Goal: Navigation & Orientation: Find specific page/section

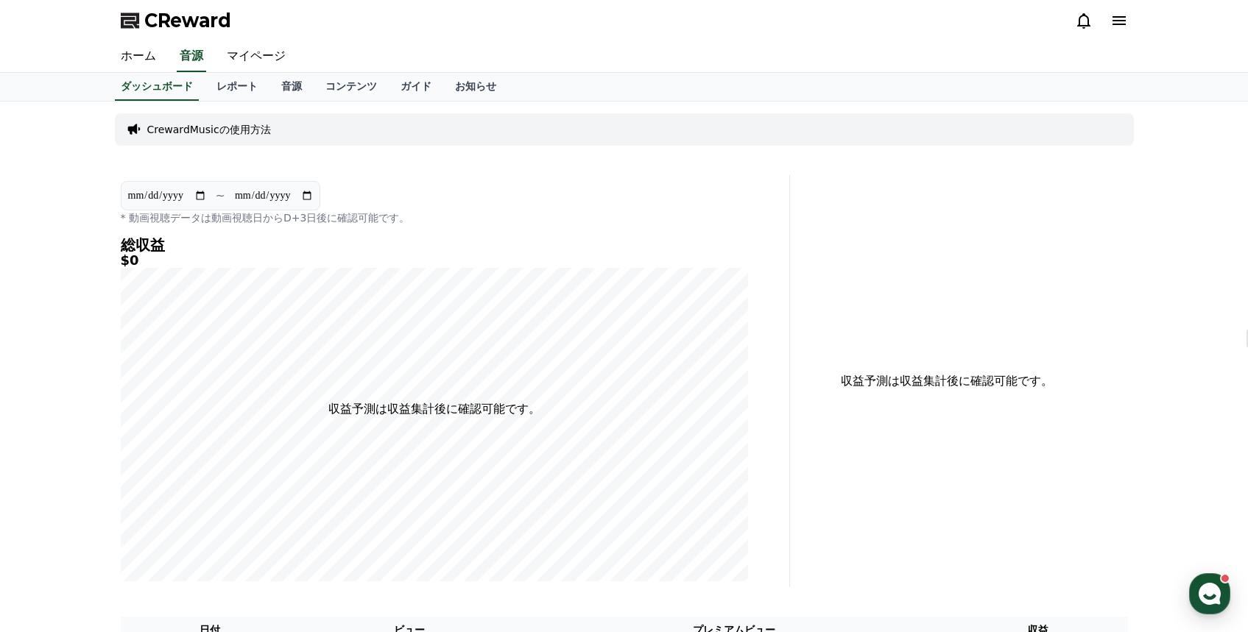
click at [1082, 29] on div at bounding box center [1101, 21] width 53 height 24
click at [1082, 27] on icon at bounding box center [1084, 21] width 18 height 18
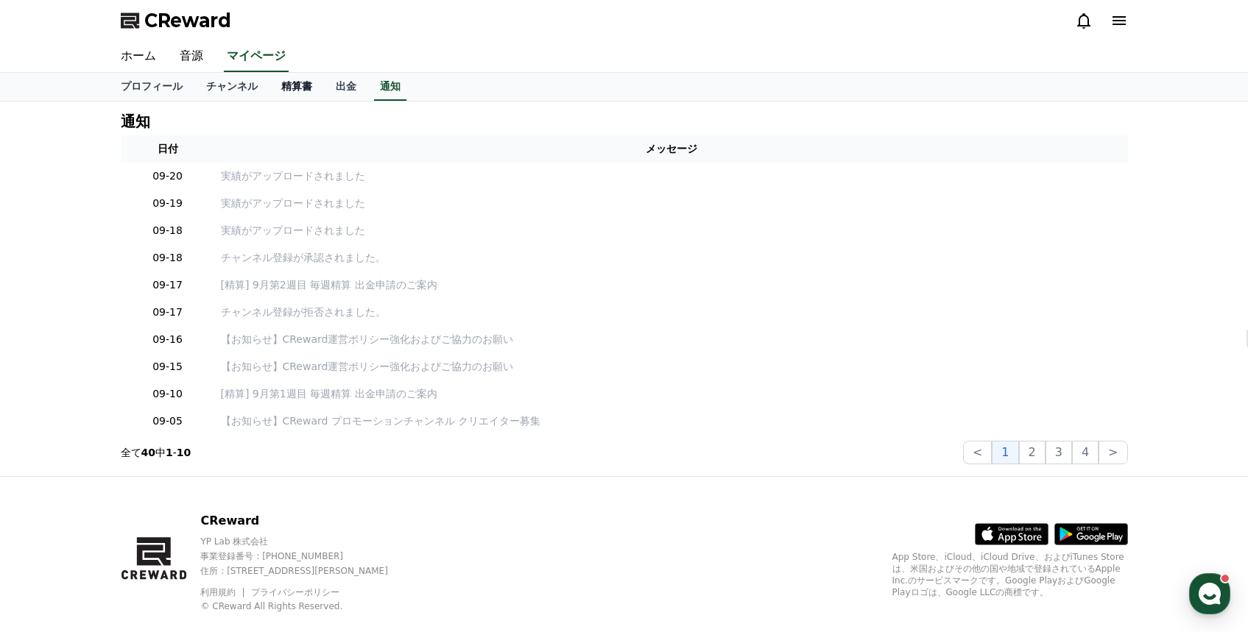
click at [298, 90] on link "精算書" at bounding box center [296, 87] width 54 height 28
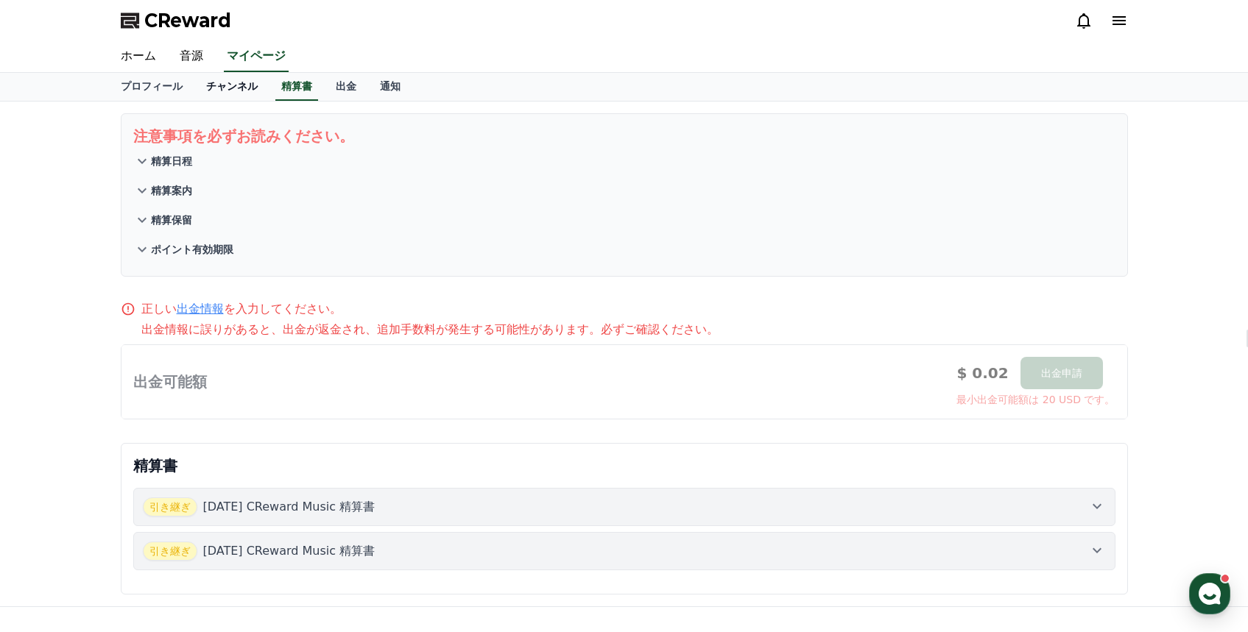
click at [244, 88] on link "チャンネル" at bounding box center [231, 87] width 75 height 28
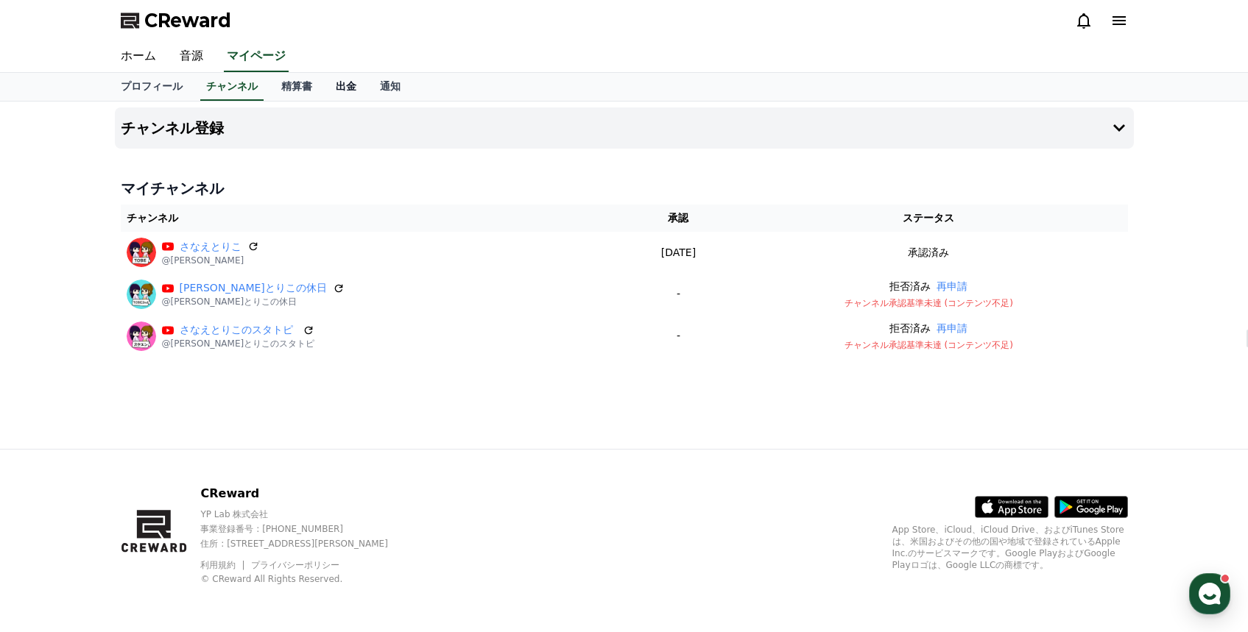
click at [341, 87] on link "出金" at bounding box center [346, 87] width 44 height 28
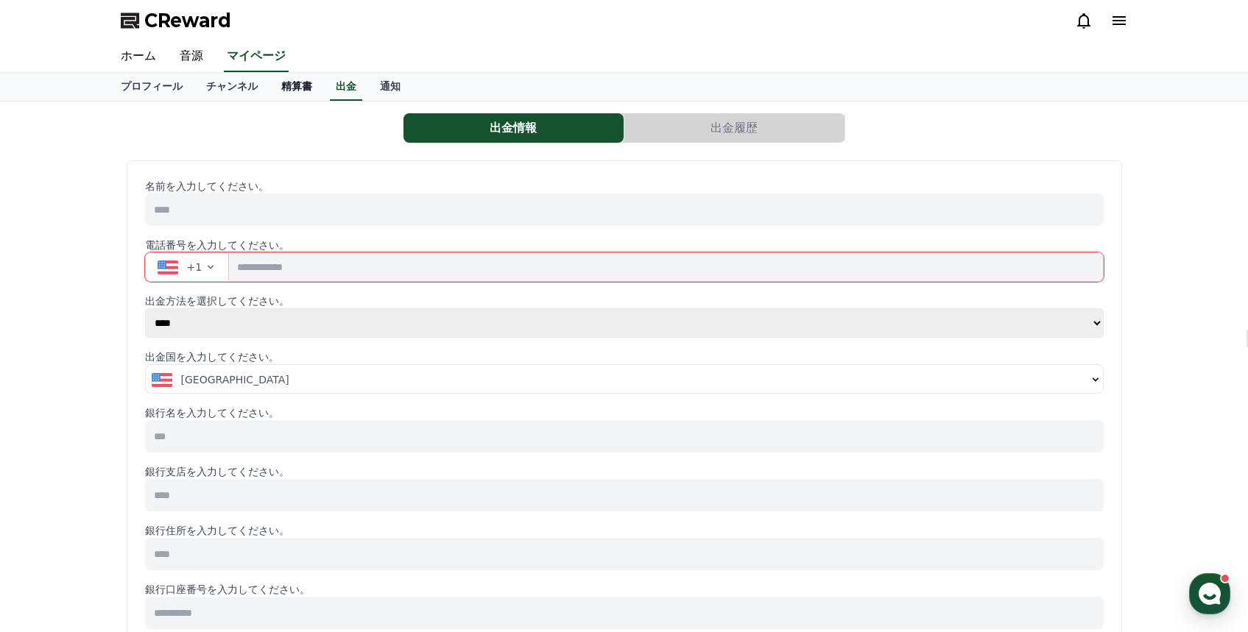
click at [303, 90] on link "精算書" at bounding box center [296, 87] width 54 height 28
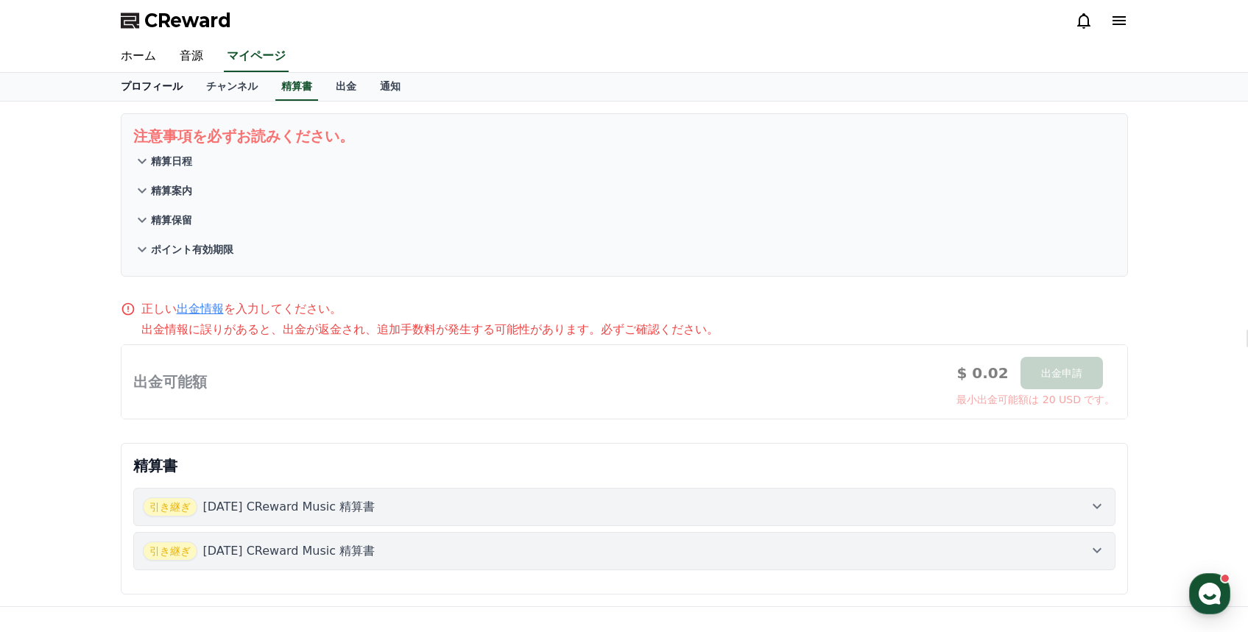
click at [166, 89] on link "プロフィール" at bounding box center [151, 87] width 85 height 28
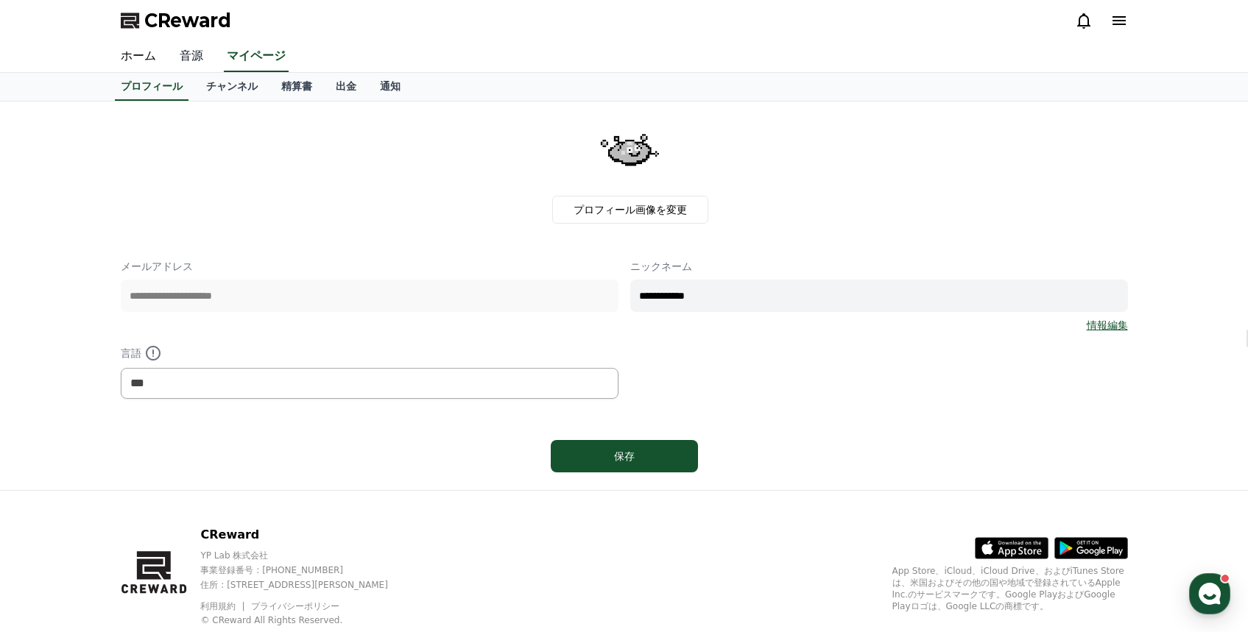
click at [185, 55] on link "音源" at bounding box center [191, 56] width 47 height 31
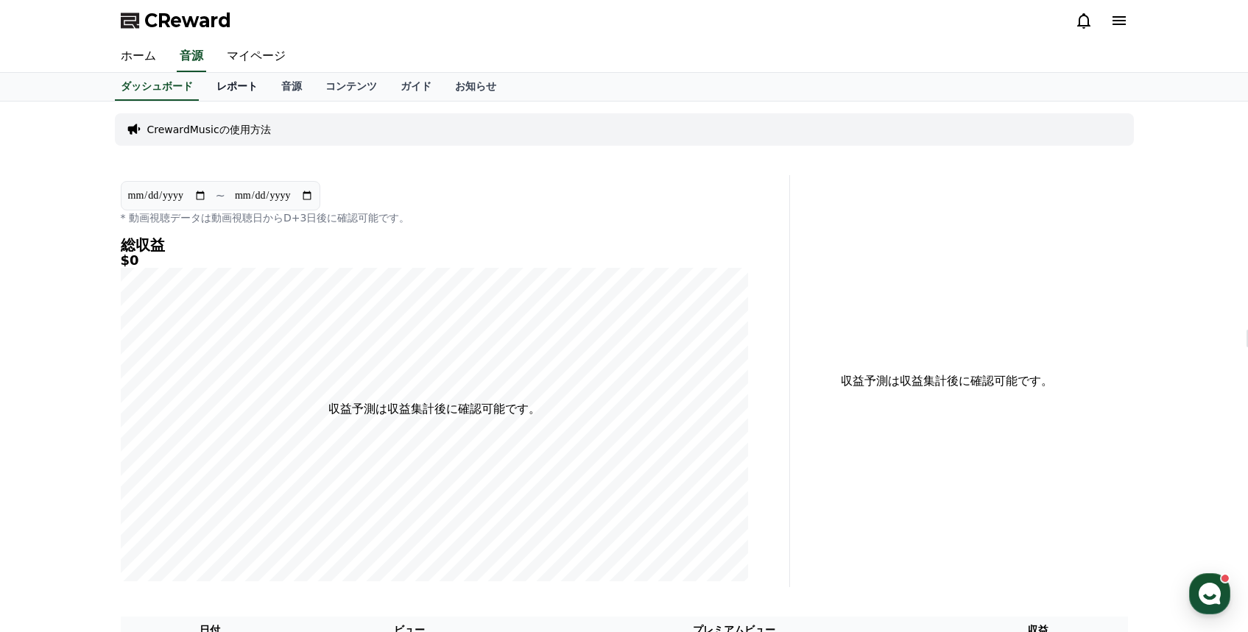
click at [244, 88] on link "レポート" at bounding box center [237, 87] width 65 height 28
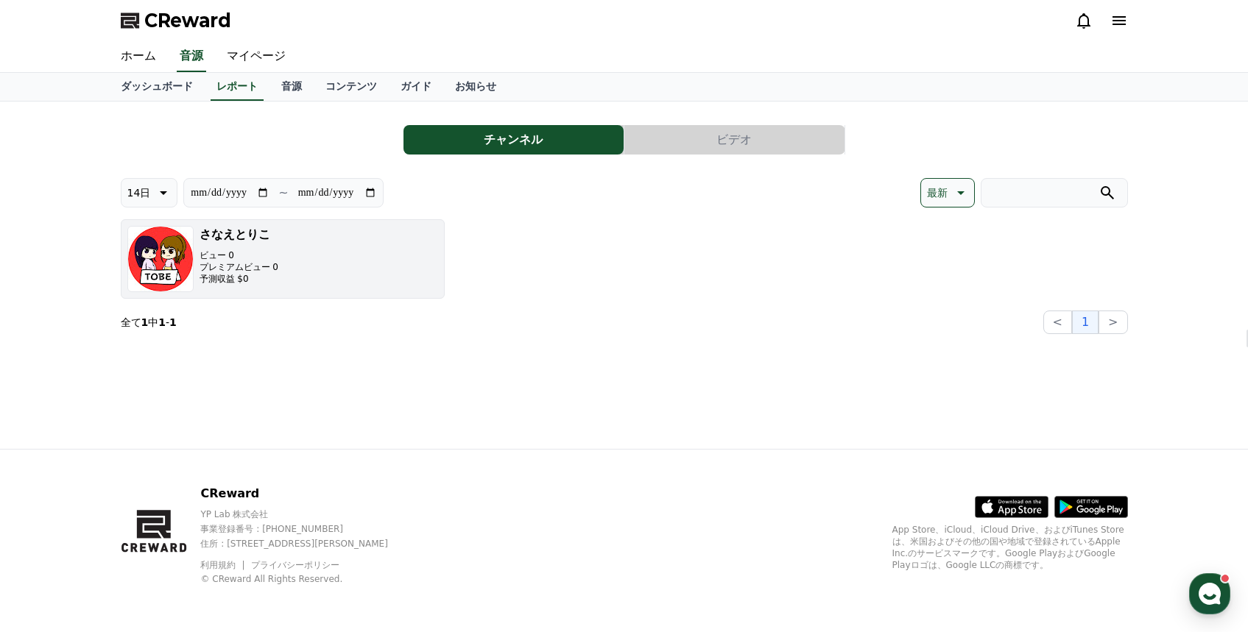
click at [283, 269] on button "[PERSON_NAME]とりこ ビュー 0 プレミアムビュー 0 予測収益 $0" at bounding box center [283, 259] width 324 height 80
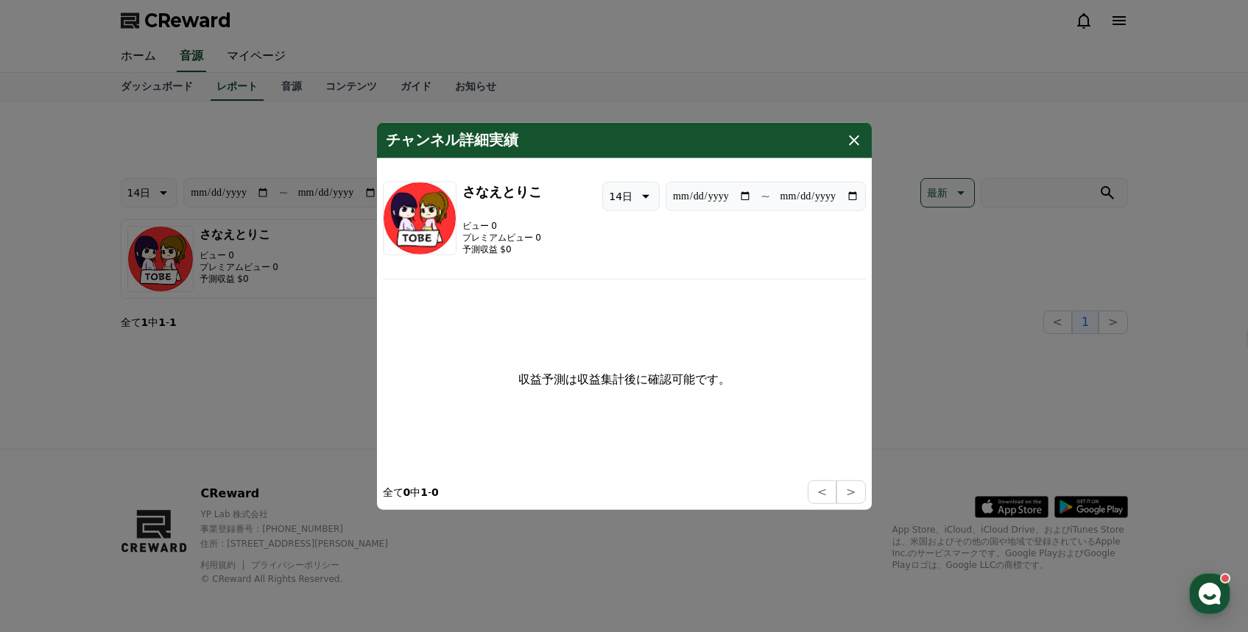
click at [249, 339] on button "close modal" at bounding box center [624, 316] width 1248 height 632
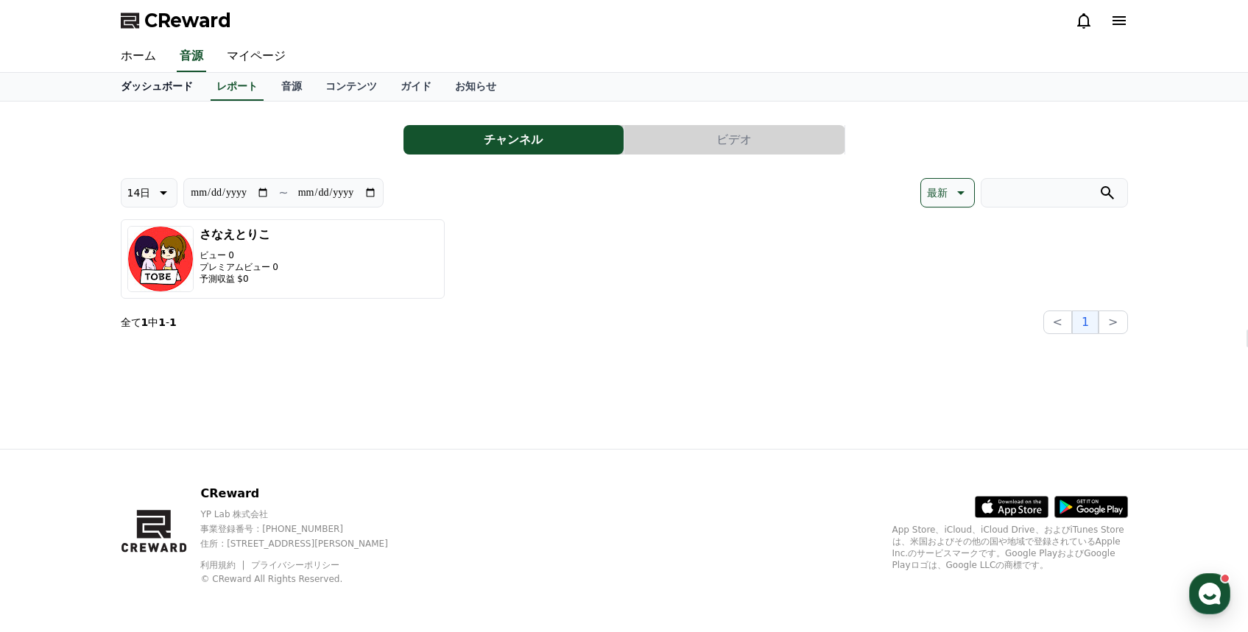
click at [174, 93] on link "ダッシュボード" at bounding box center [157, 87] width 96 height 28
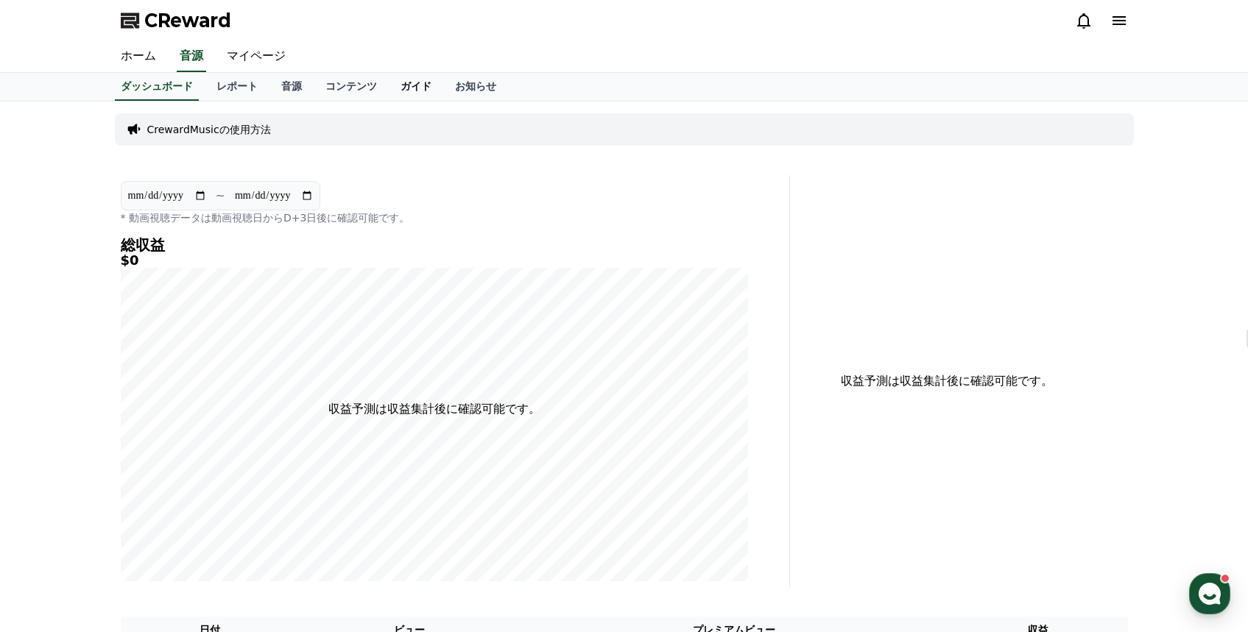
click at [416, 94] on link "ガイド" at bounding box center [416, 87] width 54 height 28
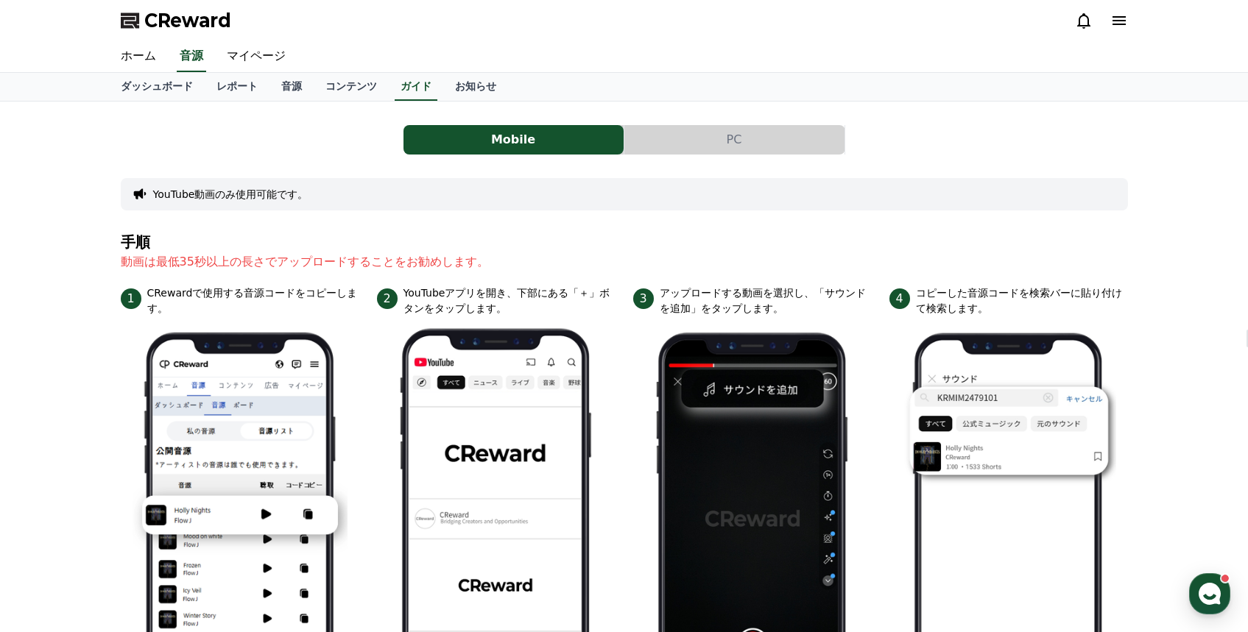
click at [720, 141] on button "PC" at bounding box center [734, 139] width 220 height 29
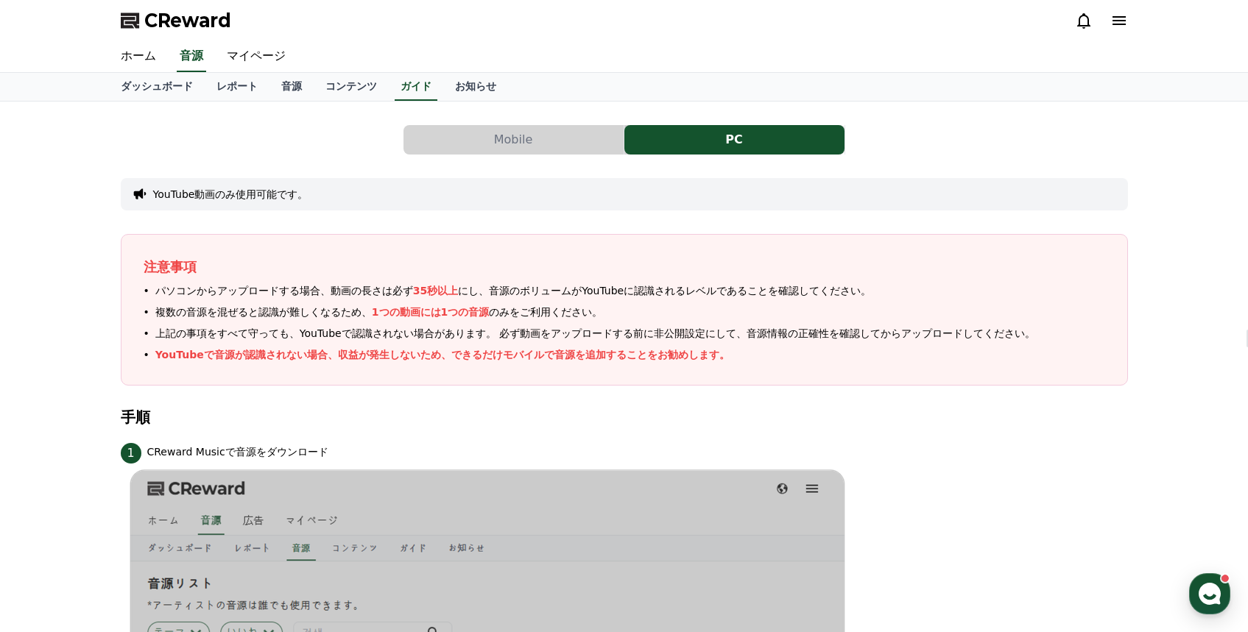
click at [495, 137] on button "Mobile" at bounding box center [513, 139] width 220 height 29
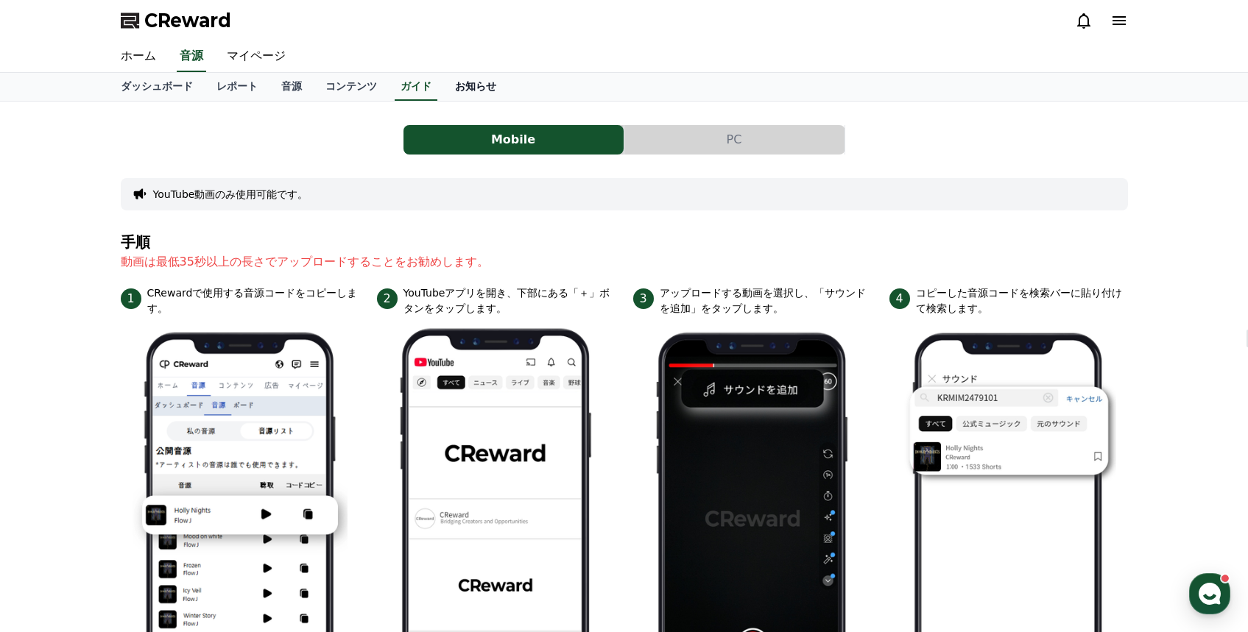
click at [489, 88] on link "お知らせ" at bounding box center [475, 87] width 65 height 28
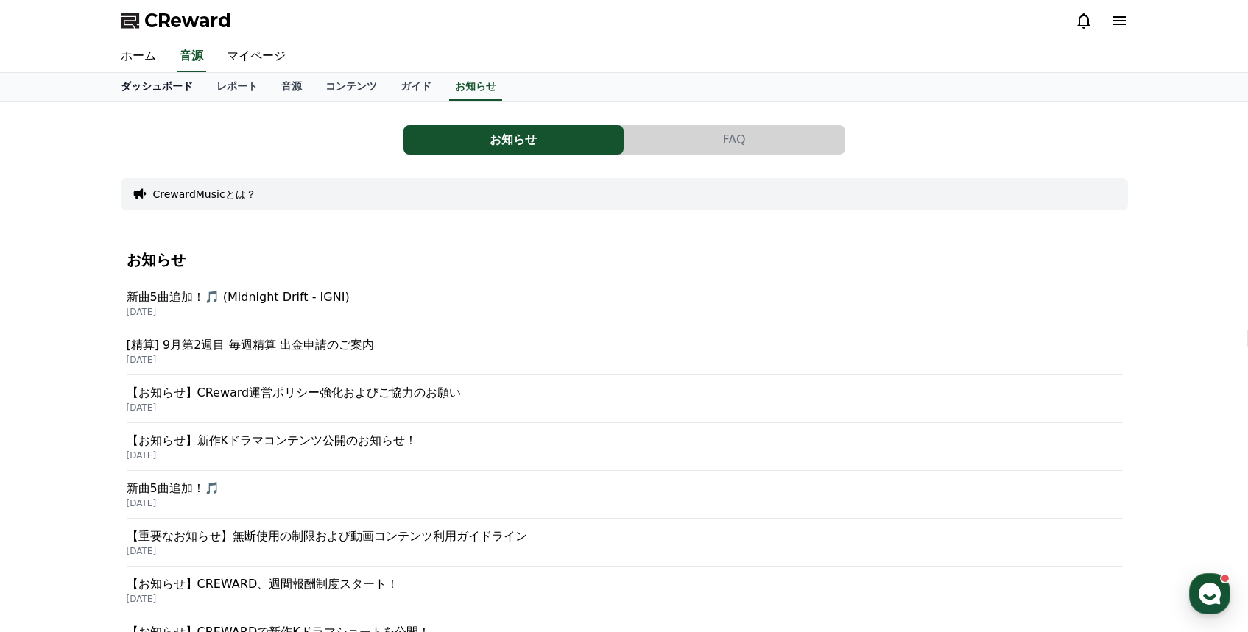
click at [147, 88] on link "ダッシュボード" at bounding box center [157, 87] width 96 height 28
